Goal: Information Seeking & Learning: Learn about a topic

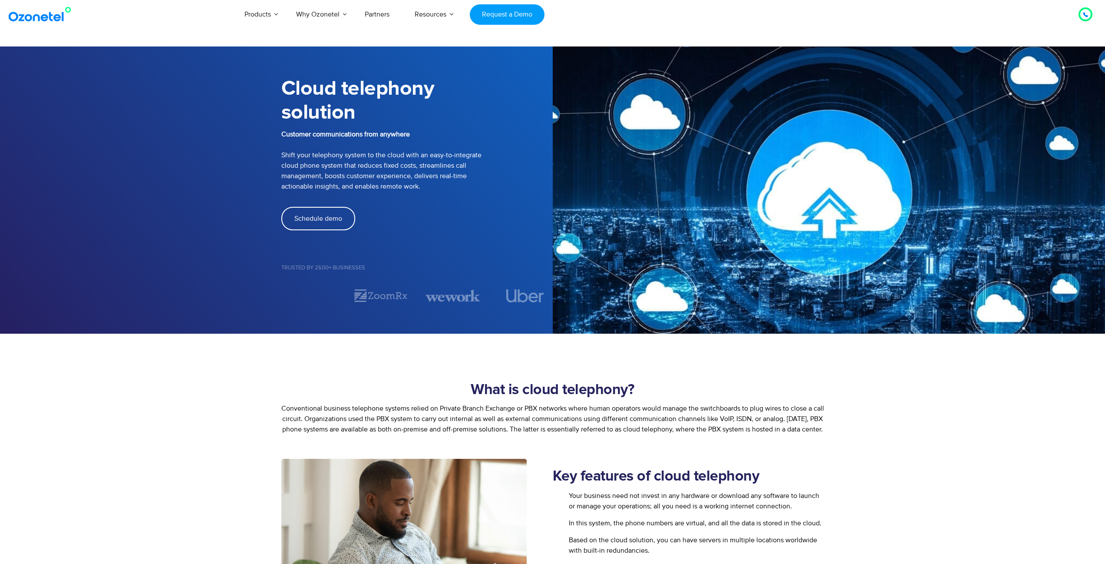
select select "**"
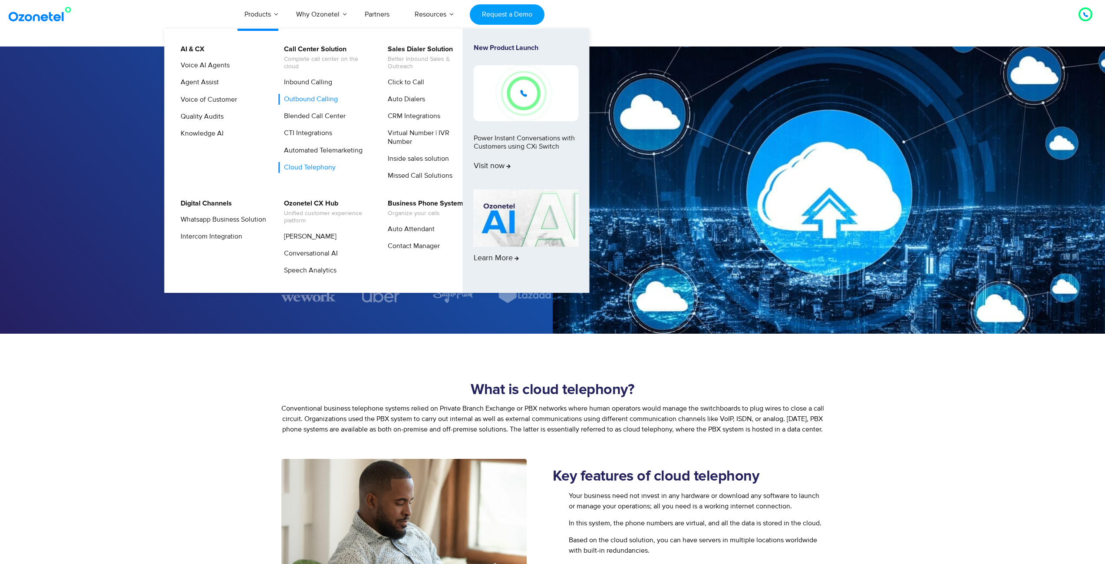
click at [329, 100] on link "Outbound Calling" at bounding box center [308, 99] width 61 height 11
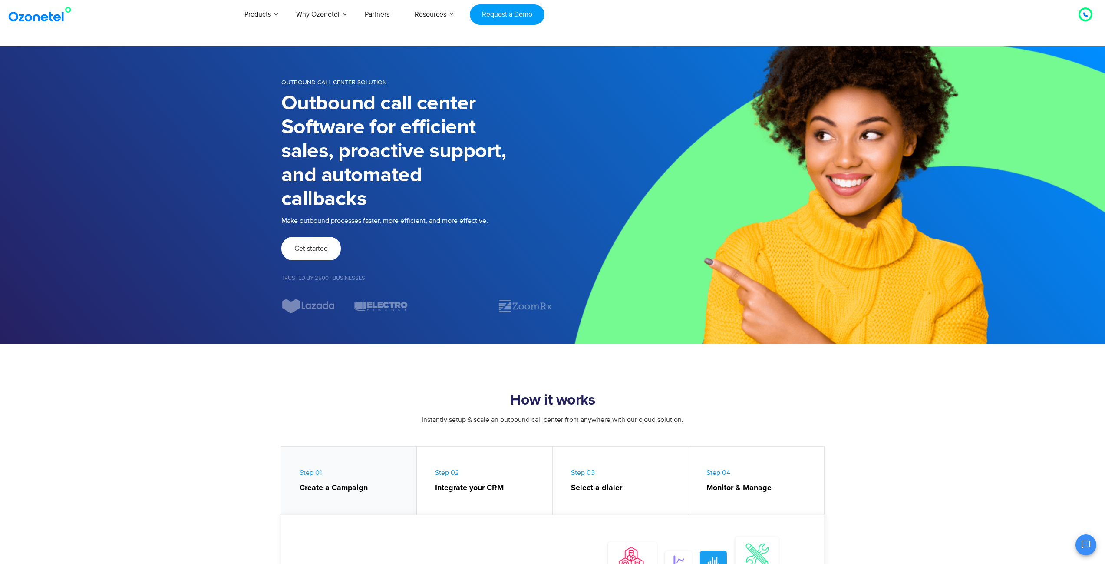
click at [310, 255] on link "Get started" at bounding box center [311, 248] width 60 height 23
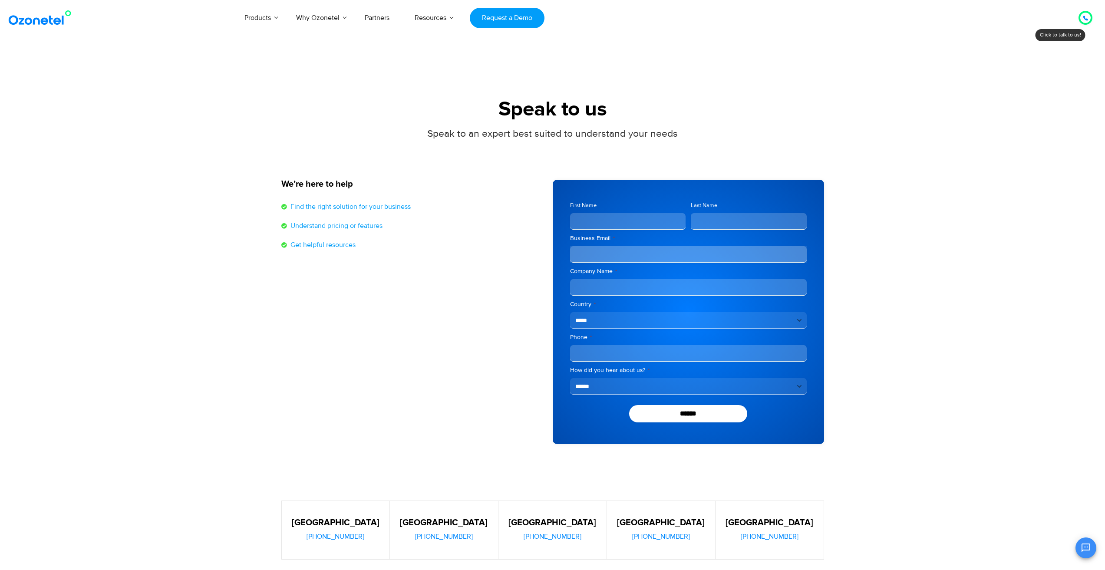
scroll to position [76, 0]
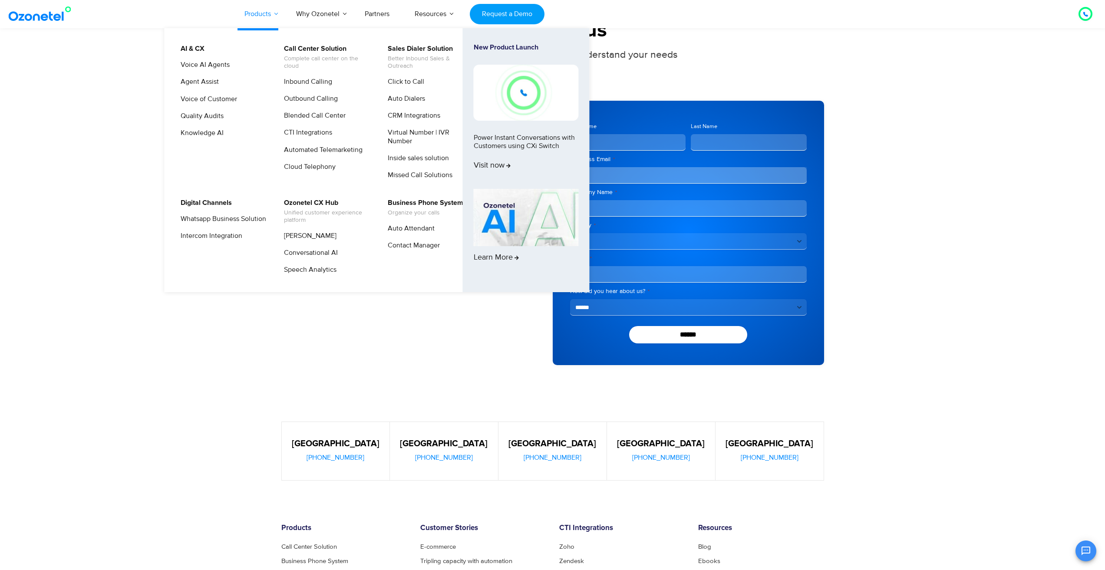
click at [274, 14] on link "Products" at bounding box center [258, 14] width 52 height 29
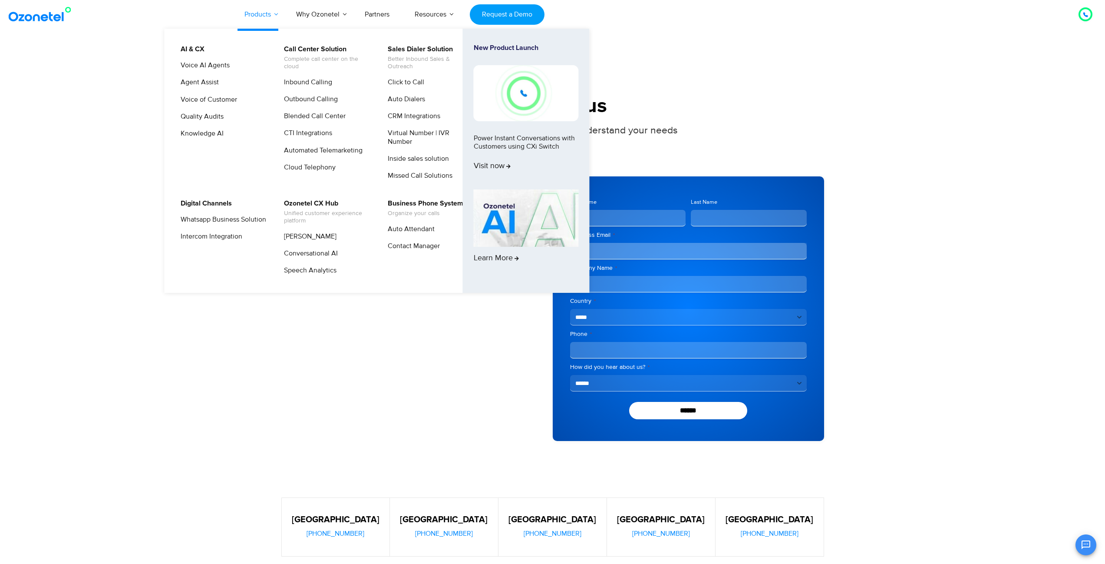
click at [274, 14] on link "Products" at bounding box center [258, 14] width 52 height 29
click at [304, 97] on link "Outbound Calling" at bounding box center [308, 99] width 61 height 11
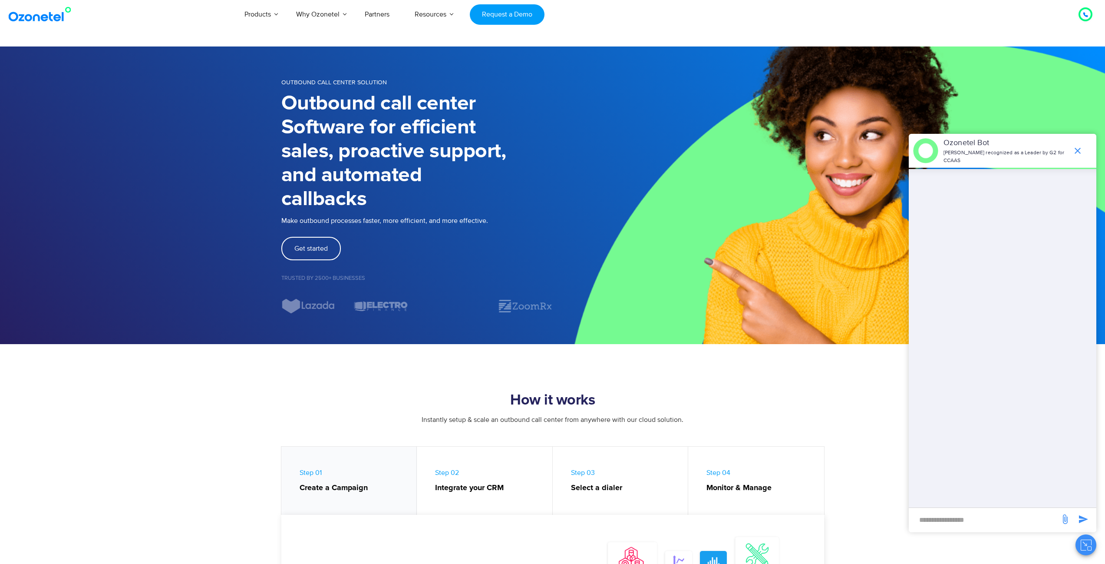
click at [1075, 147] on icon "end chat or minimize" at bounding box center [1078, 150] width 10 height 10
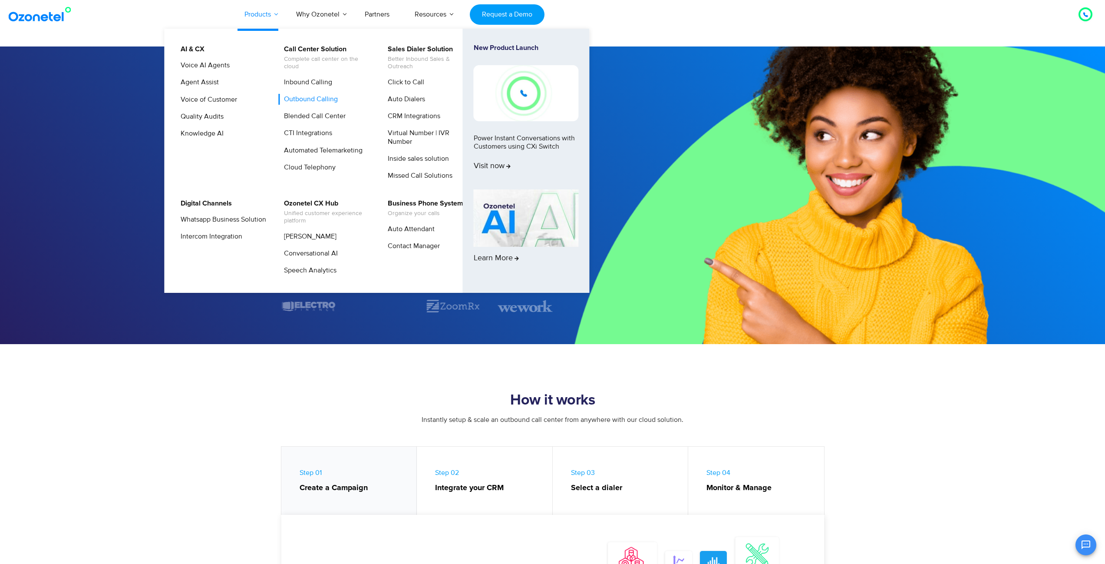
click at [257, 15] on link "Products" at bounding box center [258, 14] width 52 height 29
